Goal: Information Seeking & Learning: Learn about a topic

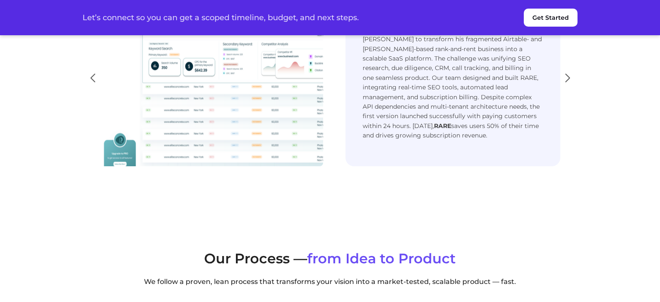
scroll to position [1904, 0]
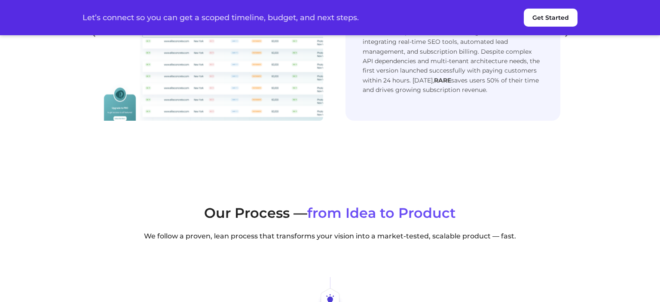
click at [568, 42] on div "Next slide" at bounding box center [567, 32] width 12 height 19
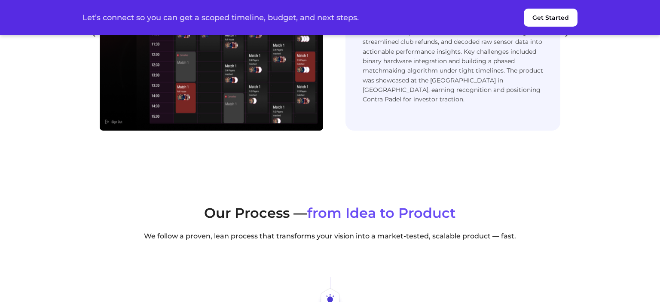
click at [565, 42] on div "Next slide" at bounding box center [567, 32] width 12 height 19
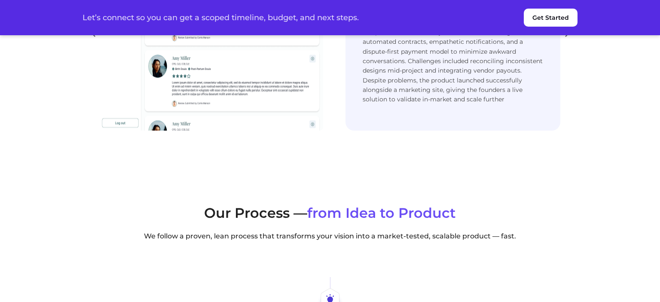
click at [565, 42] on div "Next slide" at bounding box center [567, 32] width 12 height 19
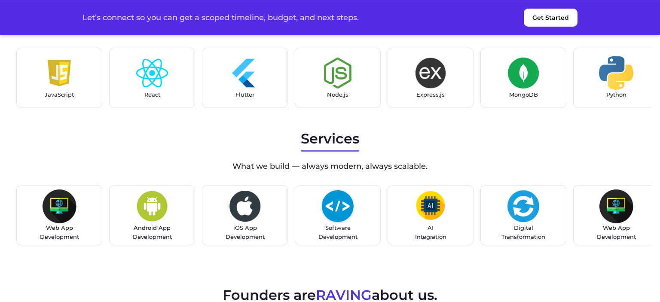
scroll to position [2675, 0]
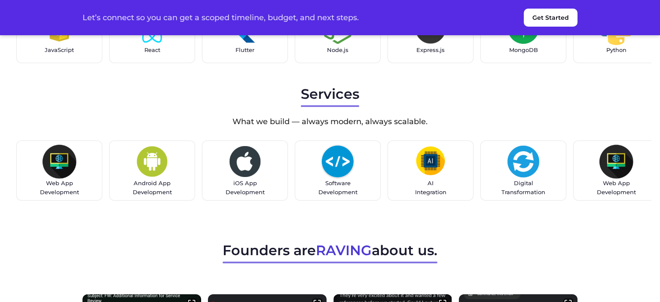
drag, startPoint x: 571, startPoint y: 181, endPoint x: 385, endPoint y: 181, distance: 185.9
click at [644, 213] on section "Services What we build — always modern, always scalable. Web App Development An…" at bounding box center [330, 144] width 660 height 137
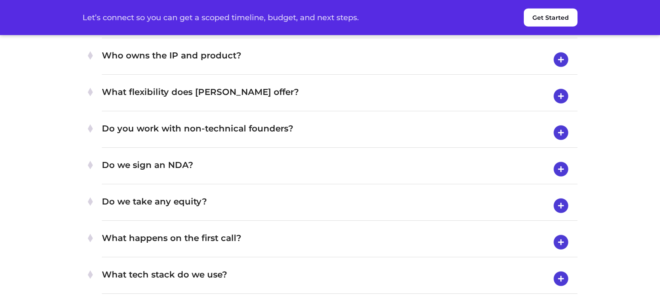
scroll to position [3401, 0]
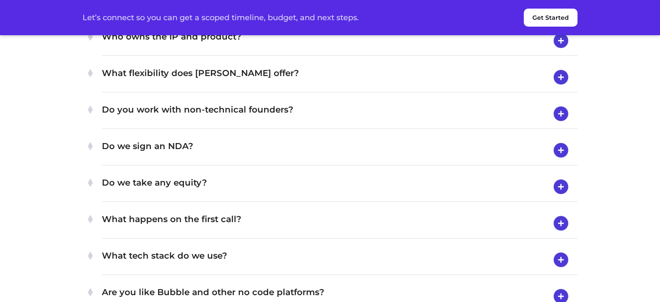
click at [296, 15] on h4 "What is the process like?" at bounding box center [339, 4] width 475 height 22
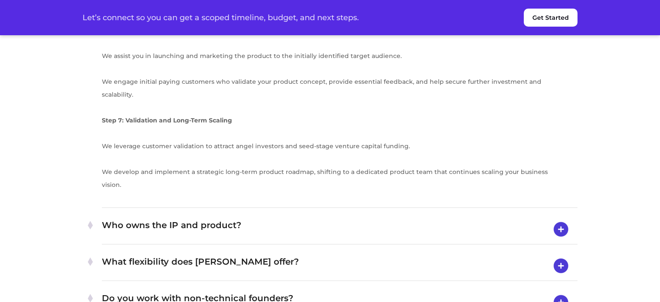
scroll to position [3854, 0]
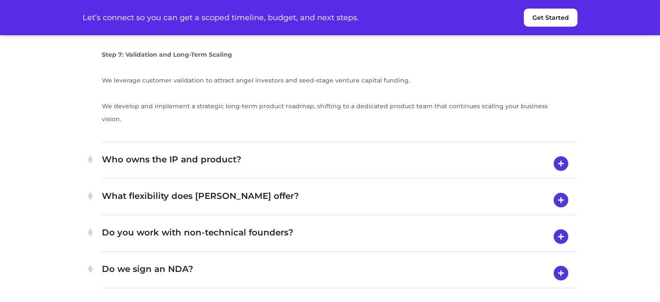
scroll to position [3945, 0]
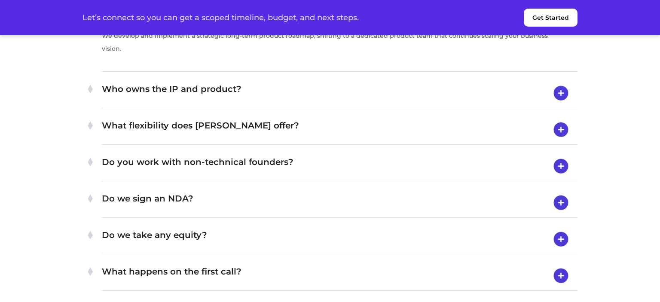
click at [188, 104] on h4 "Who owns the IP and product?" at bounding box center [339, 93] width 475 height 22
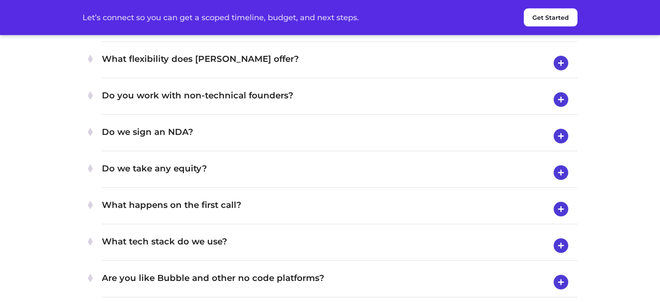
scroll to position [3482, 0]
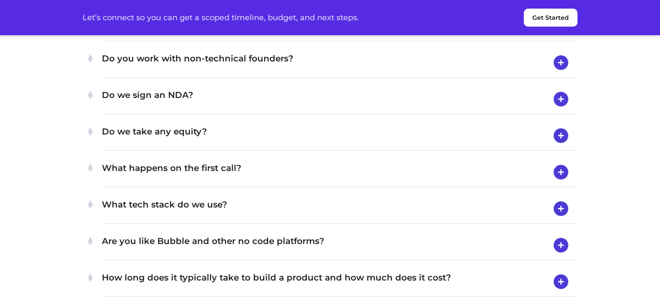
click at [292, 37] on h4 "What flexibility does [PERSON_NAME] offer?" at bounding box center [339, 26] width 475 height 22
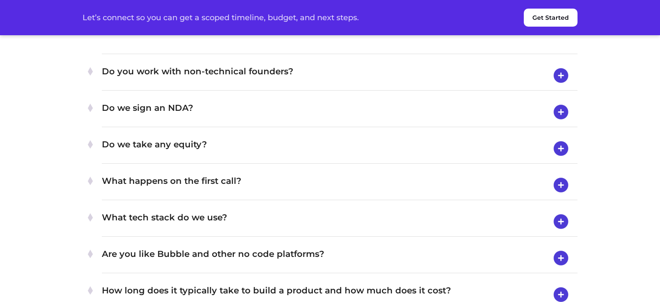
click at [294, 87] on h4 "Do you work with non-technical founders?" at bounding box center [339, 75] width 475 height 22
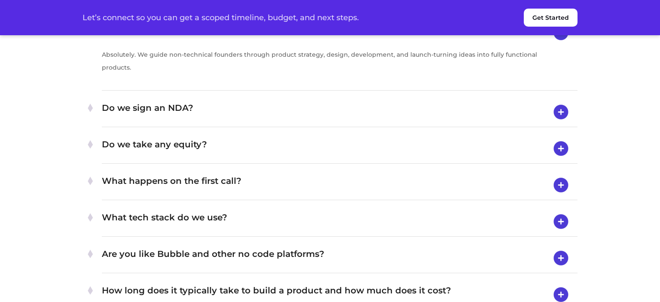
drag, startPoint x: 260, startPoint y: 231, endPoint x: 265, endPoint y: 226, distance: 7.6
click at [259, 127] on div "Do we sign an NDA? You bet! We’re here solely to help bring your vision to life…" at bounding box center [339, 112] width 475 height 30
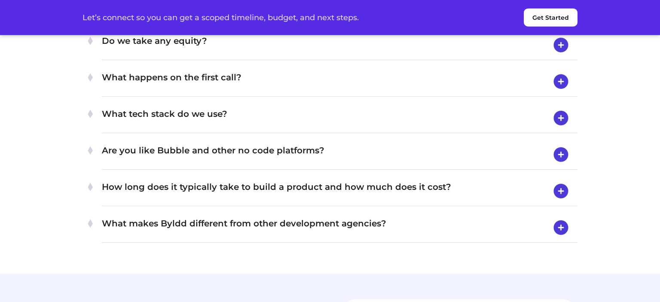
scroll to position [3573, 0]
click at [328, 56] on h4 "Do we take any equity?" at bounding box center [339, 44] width 475 height 22
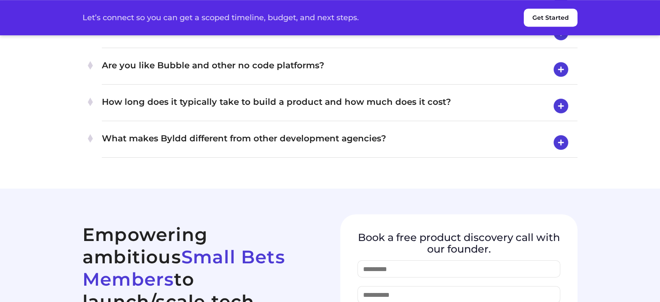
scroll to position [3663, 0]
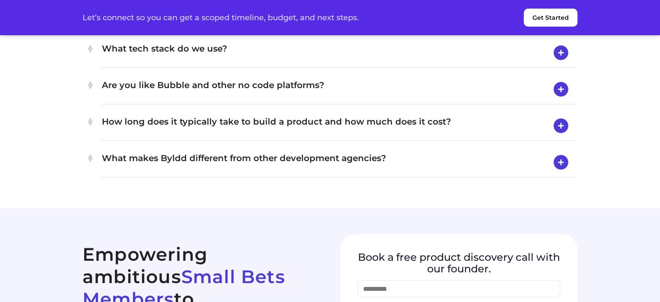
click at [348, 64] on h4 "What tech stack do we use?" at bounding box center [339, 53] width 475 height 22
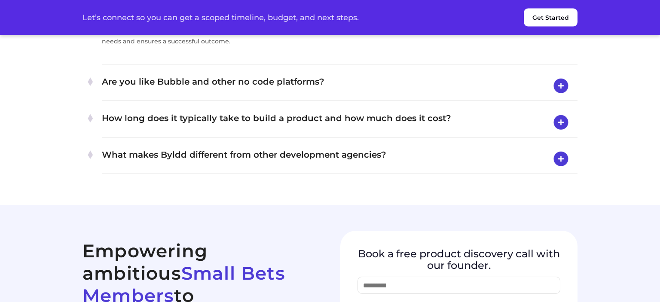
scroll to position [3708, 0]
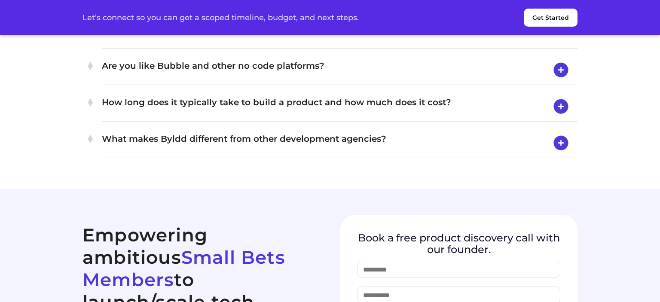
click at [308, 81] on h4 "Are you like Bubble and other no code platforms?" at bounding box center [339, 70] width 475 height 22
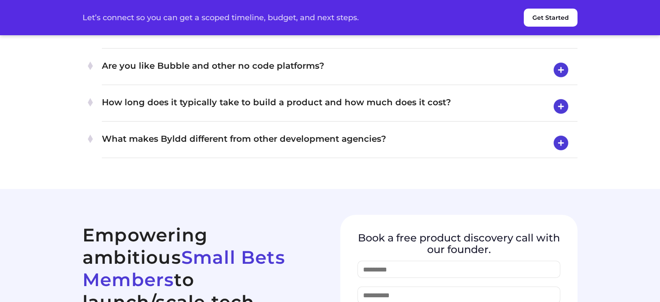
click at [264, 81] on h4 "Are you like Bubble and other no code platforms?" at bounding box center [339, 70] width 475 height 22
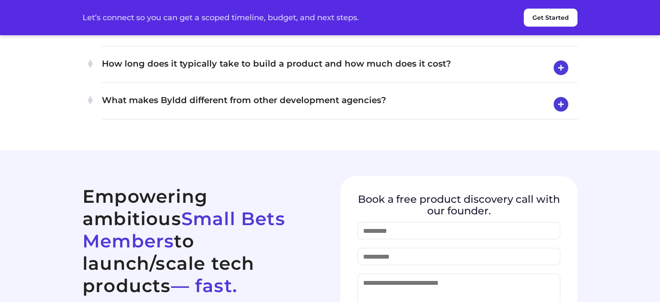
click at [313, 79] on h4 "How long does it typically take to build a product and how much does it cost?" at bounding box center [339, 68] width 475 height 22
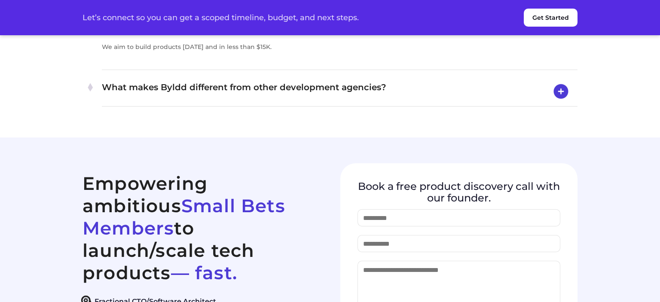
click at [292, 103] on h4 "What makes Byldd different from other development agencies?" at bounding box center [339, 91] width 475 height 22
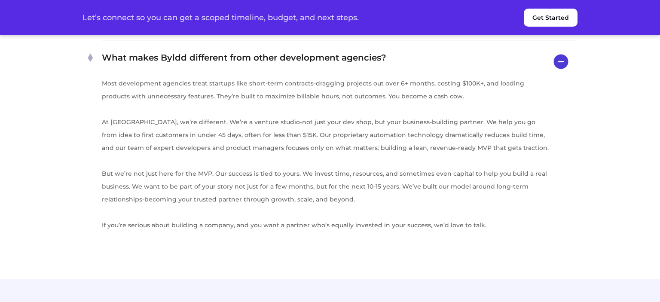
click at [293, 36] on h4 "How long does it typically take to build a product and how much does it cost?" at bounding box center [339, 25] width 475 height 22
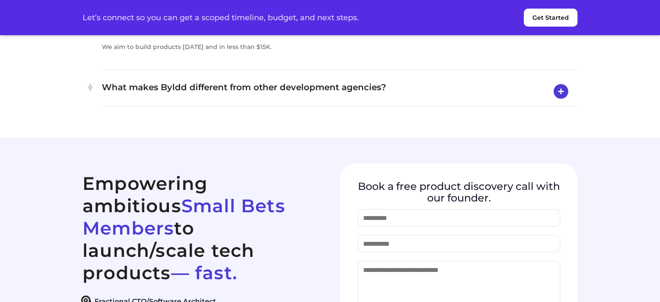
scroll to position [3799, 0]
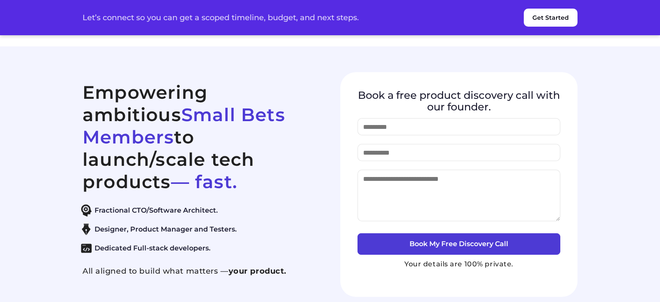
click at [289, 12] on h4 "What makes Byldd different from other development agencies?" at bounding box center [339, 0] width 475 height 22
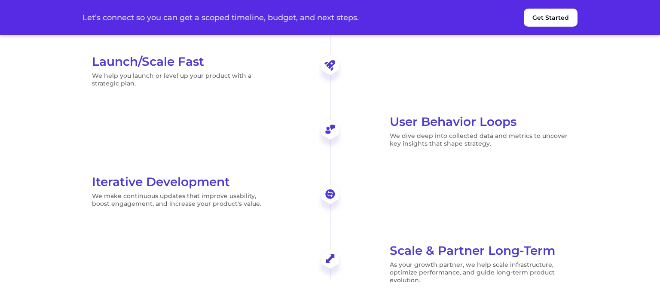
scroll to position [2448, 0]
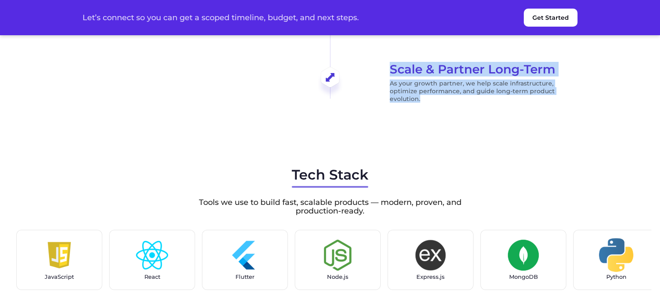
drag, startPoint x: 93, startPoint y: 146, endPoint x: 463, endPoint y: 234, distance: 380.3
copy div "Idea Refinement & Scope We work closely with you to sharpen your product vision…"
click at [270, 26] on p "We make continuous updates that improve usability, boost engagement, and increa…" at bounding box center [181, 18] width 178 height 15
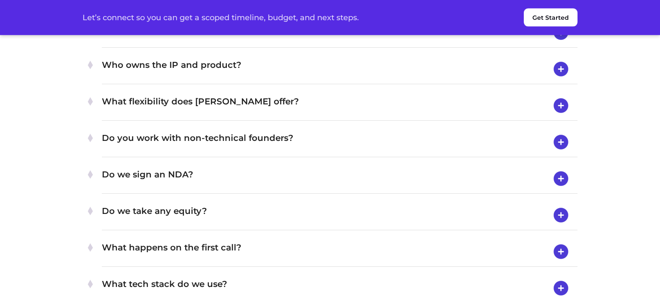
scroll to position [3401, 0]
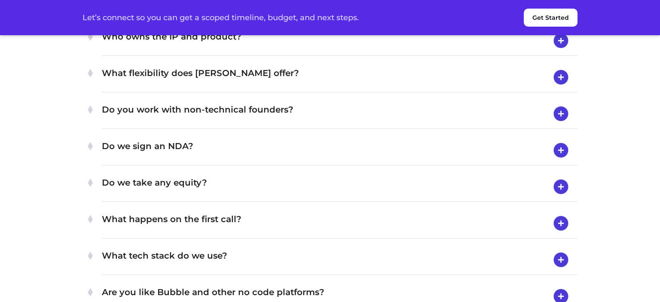
click at [258, 122] on ul "What exactly does Byldd do? Byldd provides complete product teams to help you b…" at bounding box center [329, 254] width 495 height 609
click at [257, 15] on h4 "What is the process like?" at bounding box center [339, 4] width 475 height 22
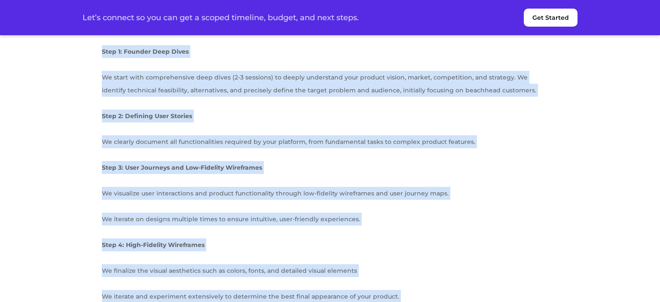
drag, startPoint x: 121, startPoint y: 231, endPoint x: 103, endPoint y: 165, distance: 67.6
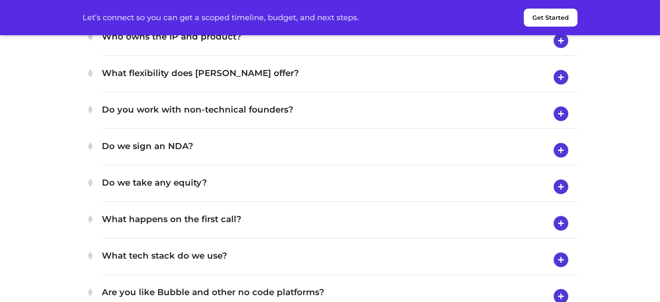
click at [250, 15] on h4 "What is the process like?" at bounding box center [339, 4] width 475 height 22
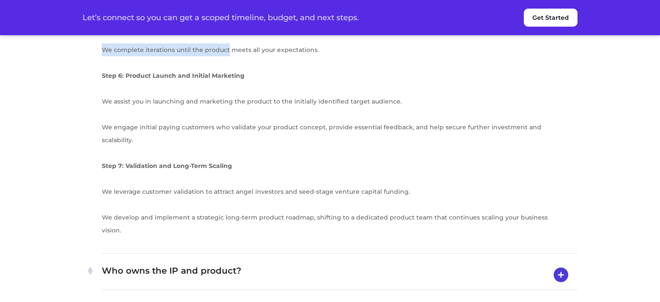
scroll to position [3899, 0]
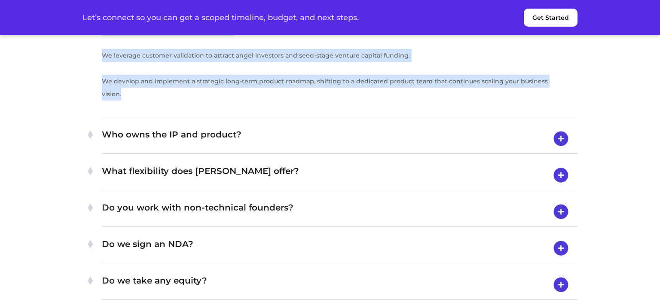
drag, startPoint x: 102, startPoint y: 157, endPoint x: 154, endPoint y: 222, distance: 83.4
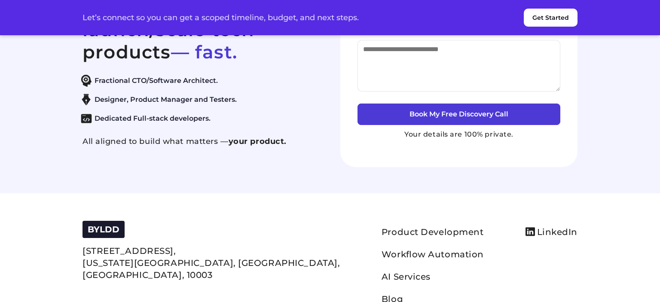
copy div "Our structured approach ensures a seamless journey from idea to market-ready pr…"
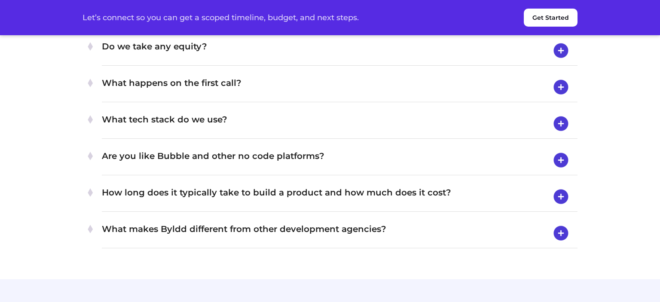
scroll to position [3543, 0]
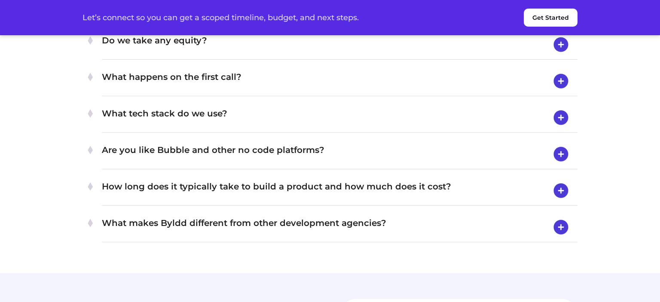
click at [323, 19] on h4 "Do we sign an NDA?" at bounding box center [339, 8] width 475 height 22
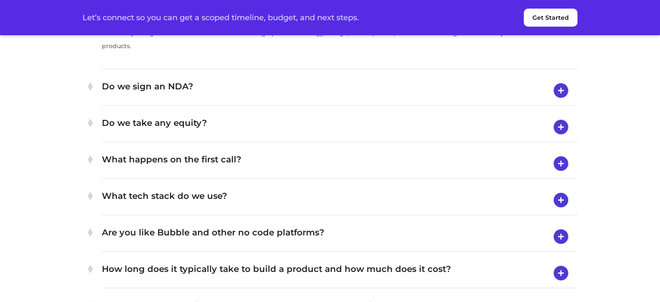
scroll to position [3498, 0]
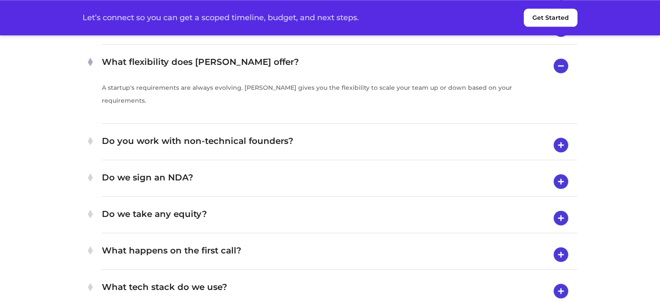
scroll to position [3407, 0]
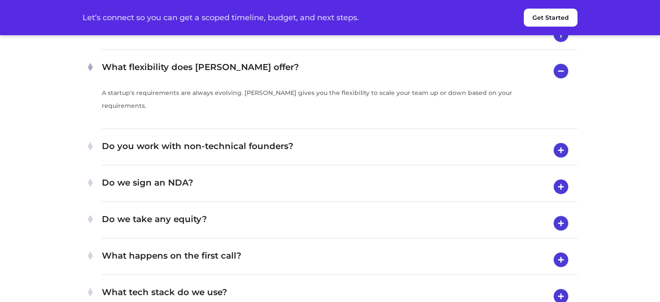
click at [290, 46] on h4 "Who owns the IP and product?" at bounding box center [339, 35] width 475 height 22
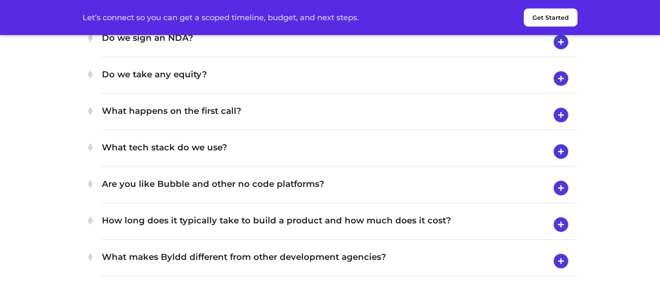
scroll to position [3543, 0]
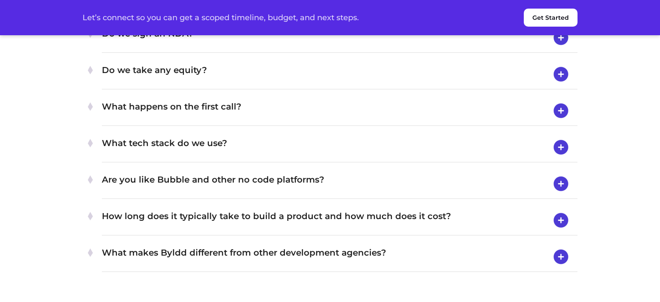
click at [217, 53] on div "Do we sign an NDA? You bet! We’re here solely to help bring your vision to life…" at bounding box center [339, 38] width 475 height 30
click at [337, 85] on h4 "Do we take any equity?" at bounding box center [339, 74] width 475 height 22
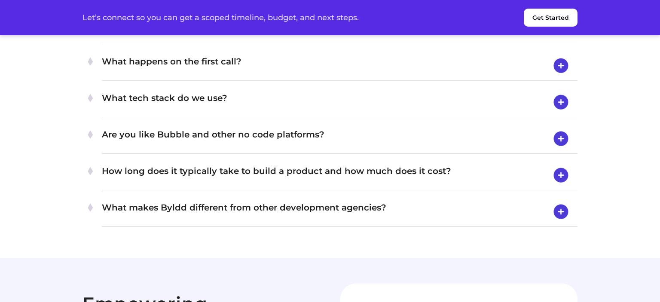
click at [337, 77] on h4 "What happens on the first call?" at bounding box center [339, 66] width 475 height 22
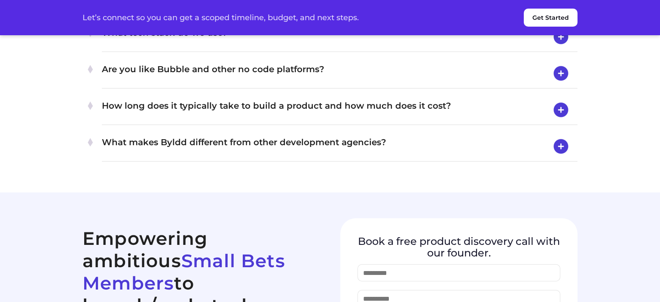
click at [335, 85] on h4 "Are you like Bubble and other no code platforms?" at bounding box center [339, 73] width 475 height 22
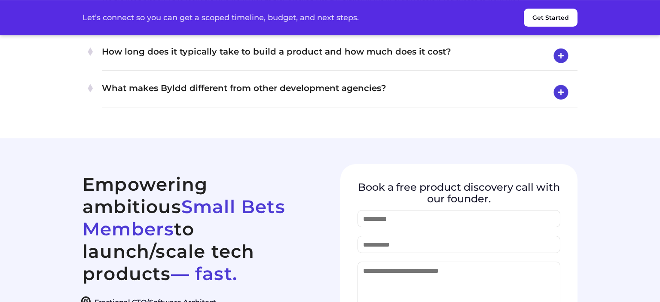
scroll to position [3724, 0]
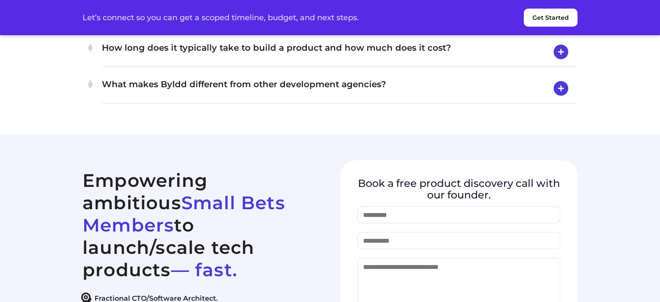
click at [356, 63] on h4 "How long does it typically take to build a product and how much does it cost?" at bounding box center [339, 52] width 475 height 22
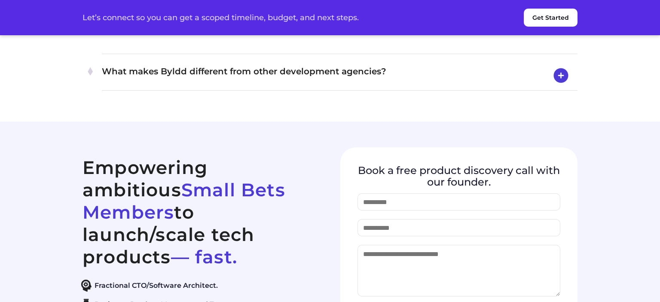
click at [324, 87] on h4 "What makes Byldd different from other development agencies?" at bounding box center [339, 75] width 475 height 22
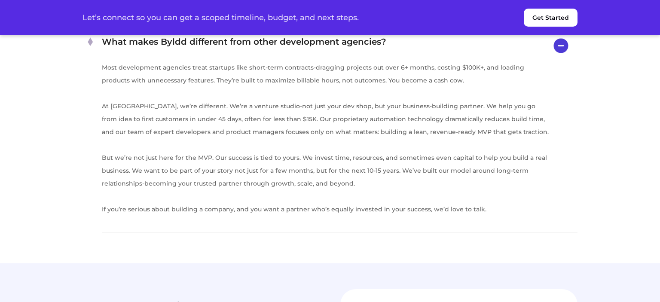
click at [307, 21] on h4 "How long does it typically take to build a product and how much does it cost?" at bounding box center [339, 9] width 475 height 22
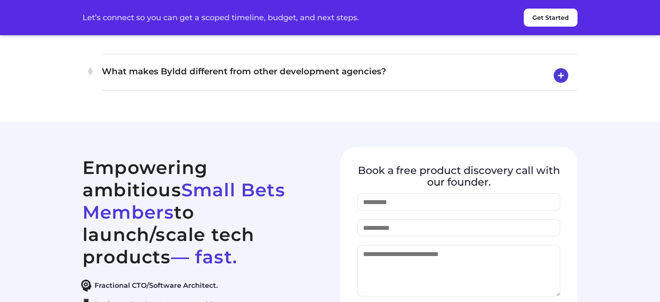
click at [316, 87] on h4 "What makes Byldd different from other development agencies?" at bounding box center [339, 75] width 475 height 22
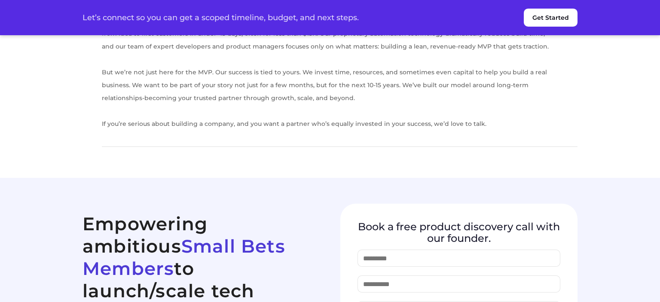
scroll to position [3805, 0]
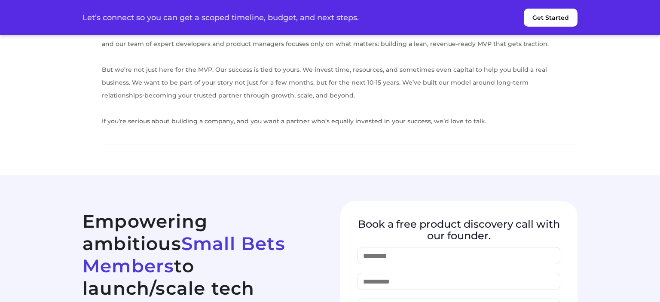
scroll to position [3809, 0]
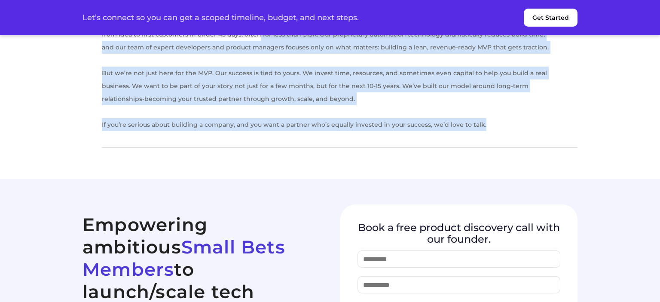
drag, startPoint x: 483, startPoint y: 255, endPoint x: 234, endPoint y: 169, distance: 263.2
click at [234, 131] on p "If you’re serious about building a company, and you want a partner who’s equall…" at bounding box center [327, 124] width 450 height 13
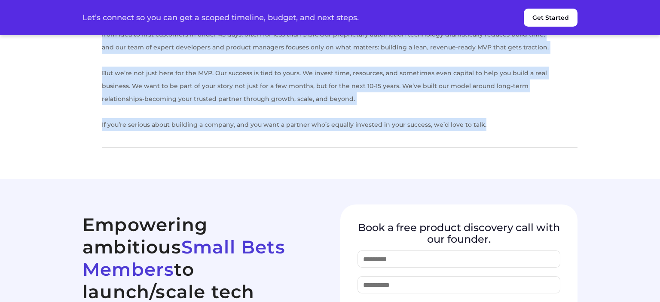
drag, startPoint x: 485, startPoint y: 256, endPoint x: 101, endPoint y: 113, distance: 409.7
click at [102, 118] on p "If you’re serious about building a company, and you want a partner who’s equall…" at bounding box center [327, 124] width 450 height 13
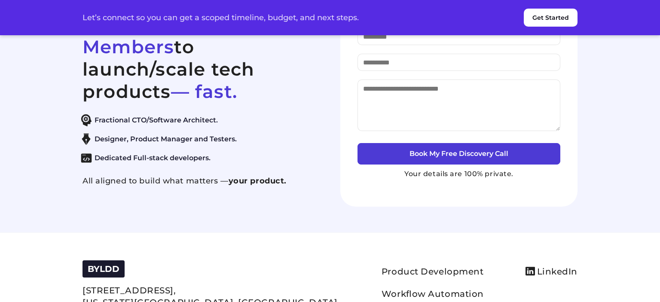
scroll to position [3850, 0]
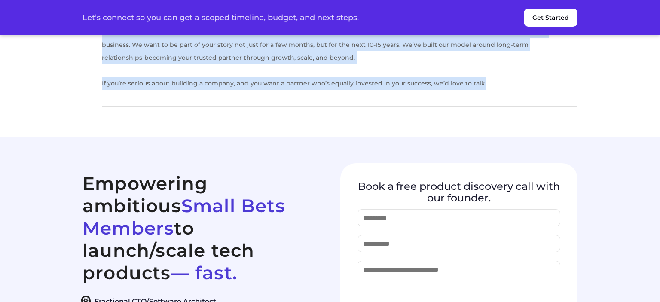
drag, startPoint x: 490, startPoint y: 212, endPoint x: 101, endPoint y: 72, distance: 412.8
click at [102, 77] on p "If you’re serious about building a company, and you want a partner who’s equall…" at bounding box center [327, 83] width 450 height 13
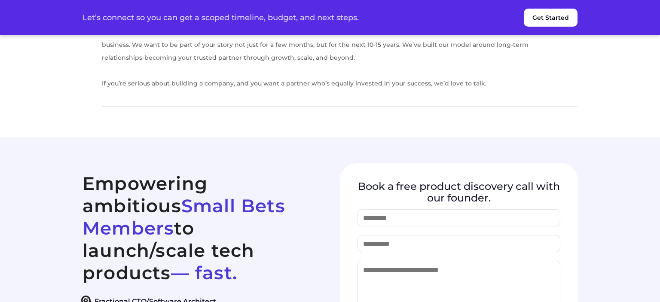
drag, startPoint x: 91, startPoint y: 75, endPoint x: 131, endPoint y: 76, distance: 39.1
click at [131, 76] on li "What makes Byldd different from other development agencies? Most development ag…" at bounding box center [329, 6] width 495 height 201
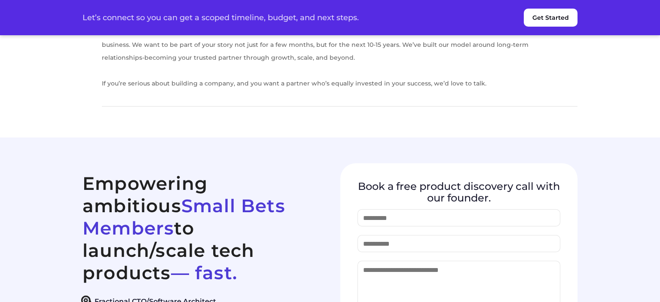
drag, startPoint x: 101, startPoint y: 72, endPoint x: 106, endPoint y: 73, distance: 4.8
click at [106, 73] on li "What makes Byldd different from other development agencies? Most development ag…" at bounding box center [329, 6] width 495 height 201
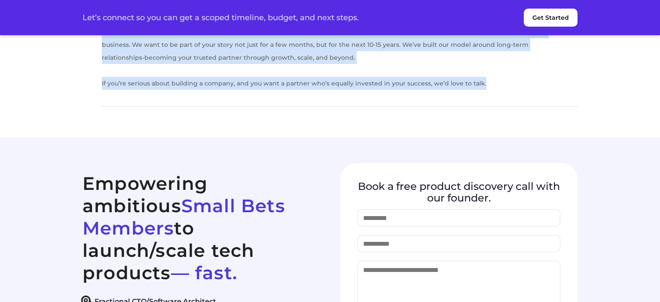
drag, startPoint x: 98, startPoint y: 73, endPoint x: 485, endPoint y: 218, distance: 413.2
click at [485, 106] on li "What makes Byldd different from other development agencies? Most development ag…" at bounding box center [329, 6] width 495 height 201
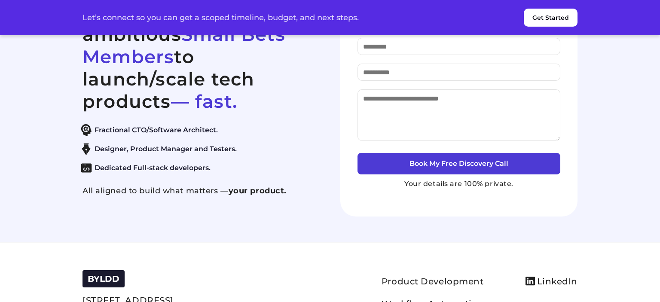
copy li "What makes Byldd different from other development agencies? Most development ag…"
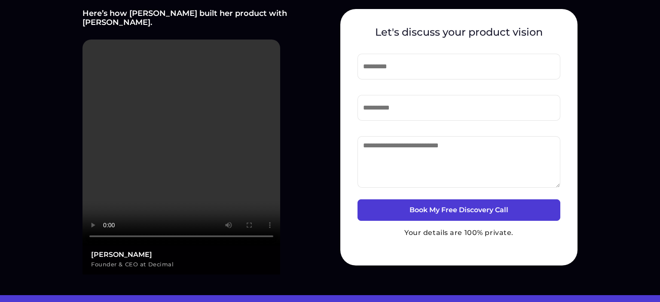
scroll to position [272, 0]
